Goal: Transaction & Acquisition: Purchase product/service

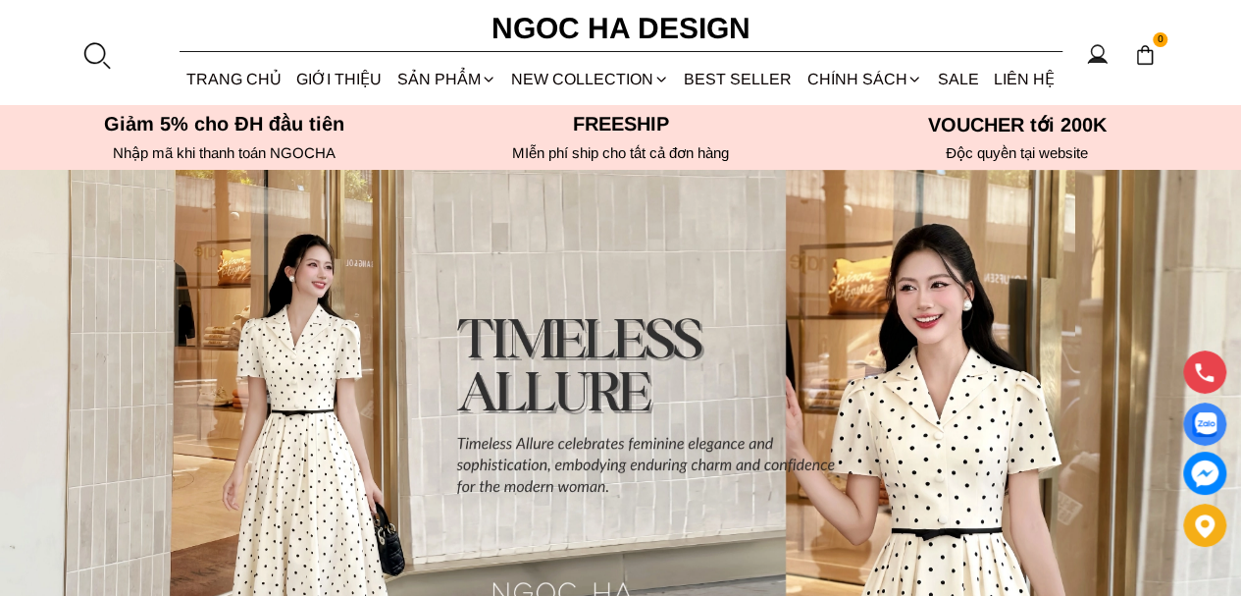
click at [97, 56] on div at bounding box center [95, 54] width 29 height 29
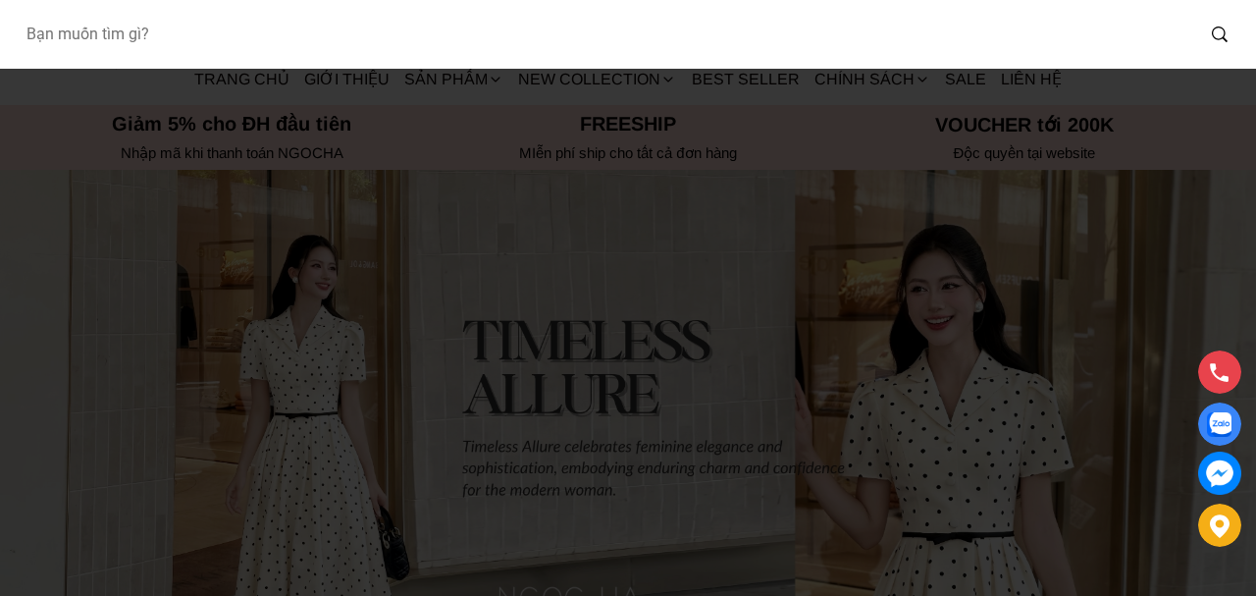
click at [248, 38] on input "Input search Bạn muốn tìm gì?" at bounding box center [602, 34] width 1184 height 45
paste input "A1078+"
type input "A1078"
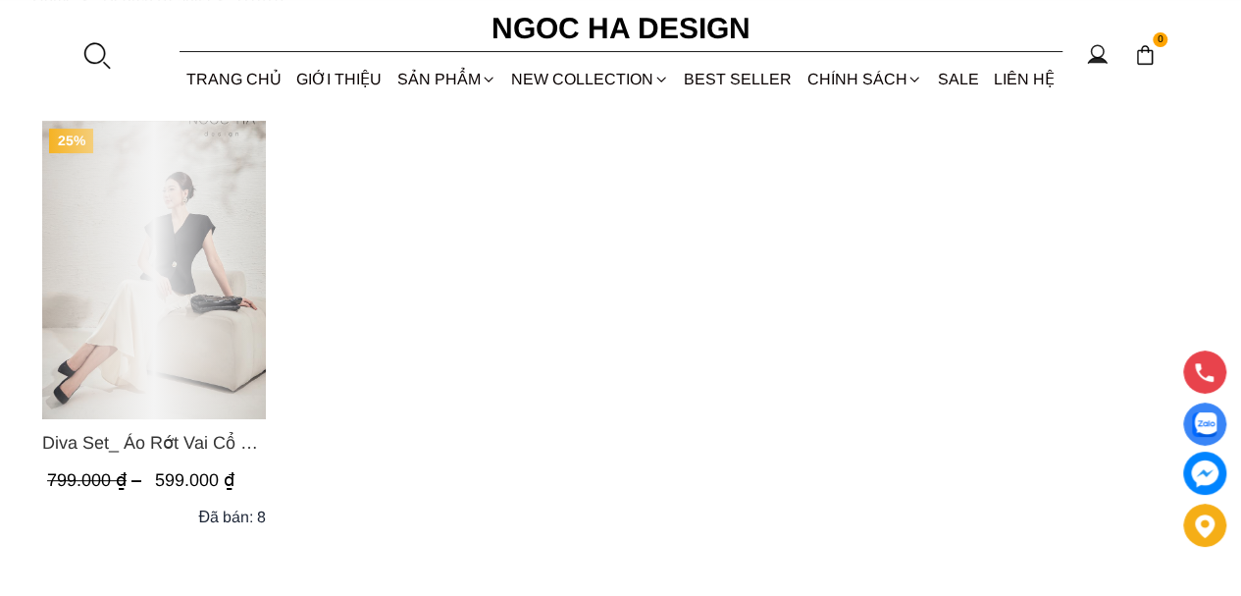
scroll to position [196, 0]
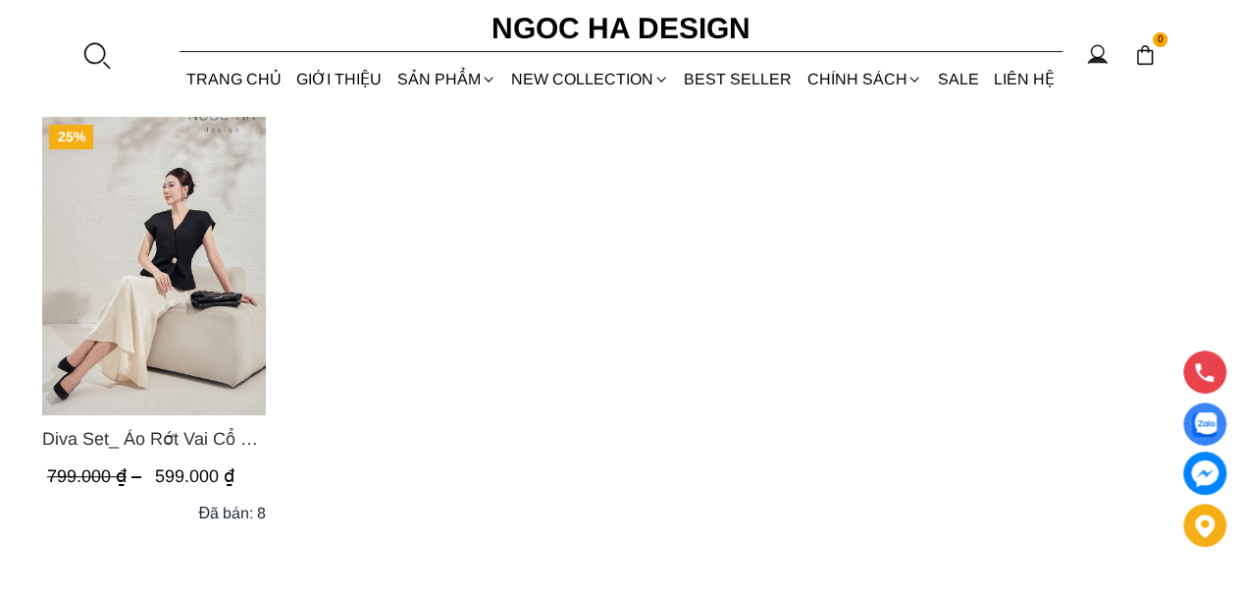
click at [190, 276] on img "Product image - Diva Set_ Áo Rớt Vai Cổ V, Chân Váy Lụa Đuôi Cá A1078+CV134" at bounding box center [154, 266] width 224 height 298
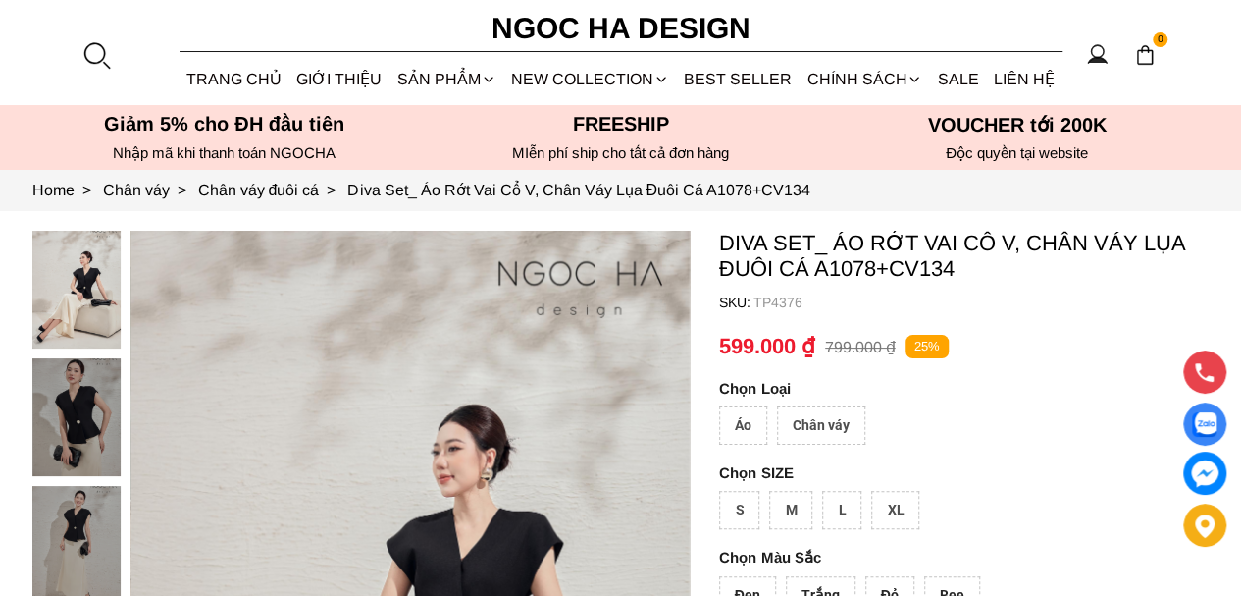
click at [919, 265] on p "Diva Set_ Áo Rớt Vai Cổ V, Chân Váy Lụa Đuôi Cá A1078+CV134" at bounding box center [964, 256] width 491 height 51
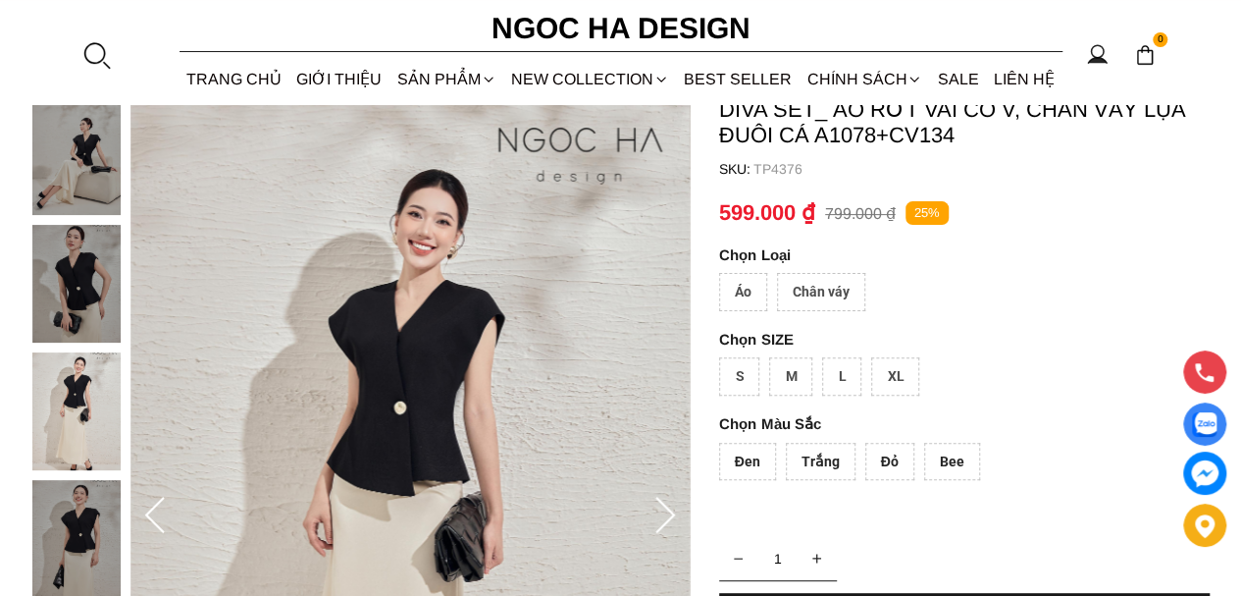
scroll to position [98, 0]
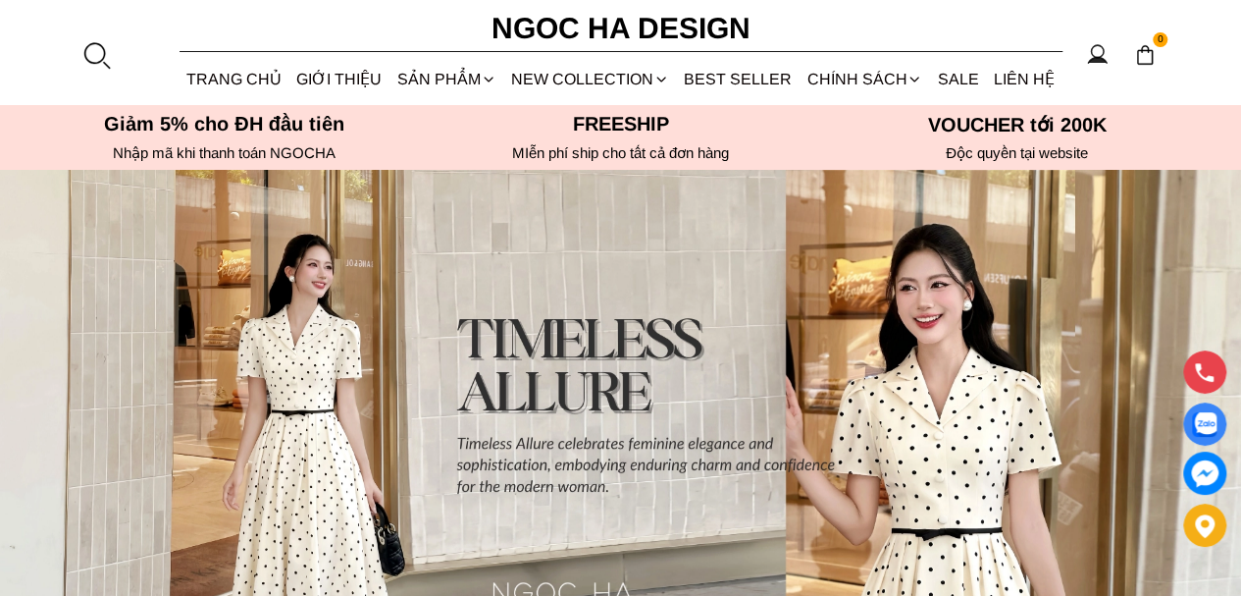
click at [229, 79] on link "TRANG CHỦ" at bounding box center [235, 79] width 110 height 52
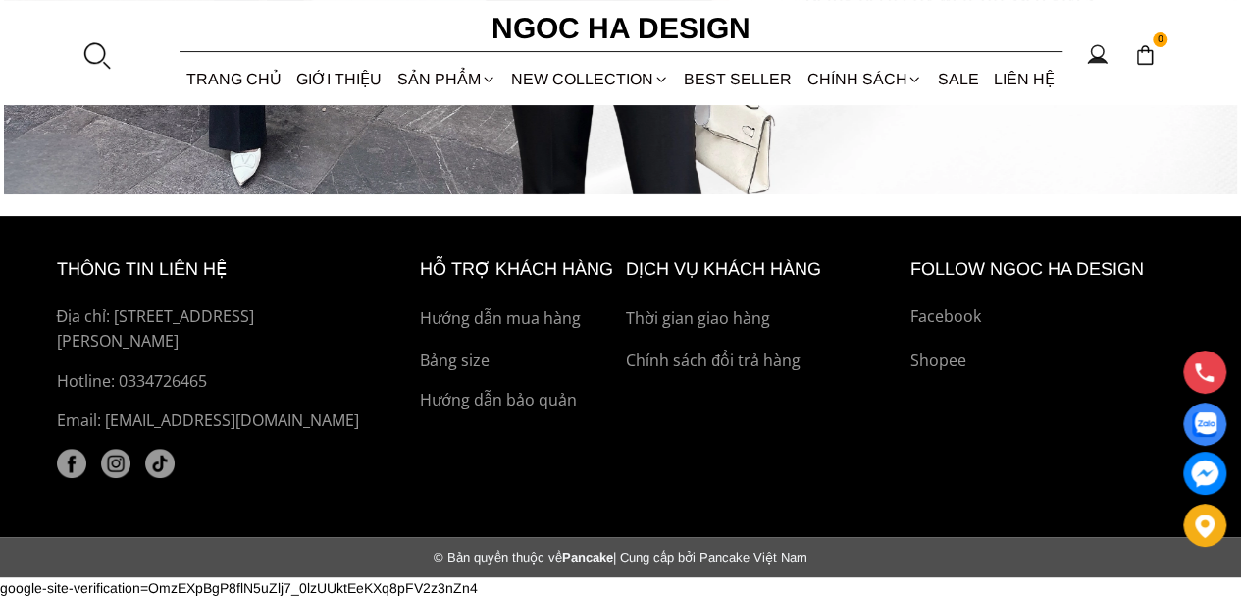
scroll to position [7659, 0]
